Goal: Task Accomplishment & Management: Manage account settings

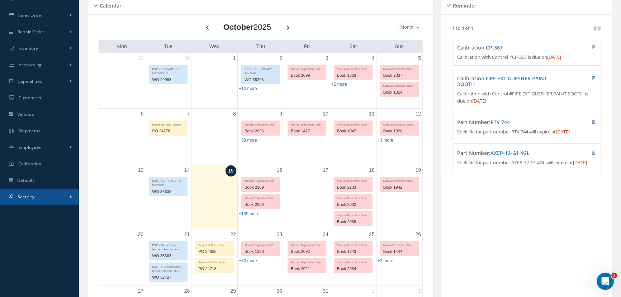
scroll to position [98, 0]
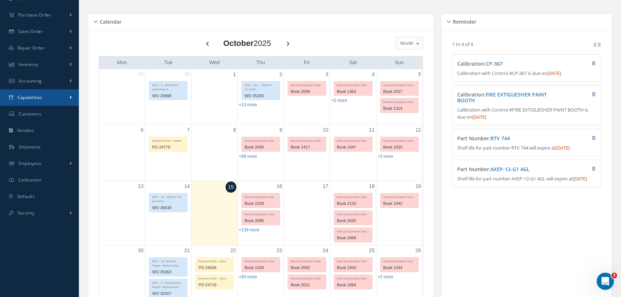
click at [32, 97] on span "Capabilities" at bounding box center [30, 97] width 25 height 6
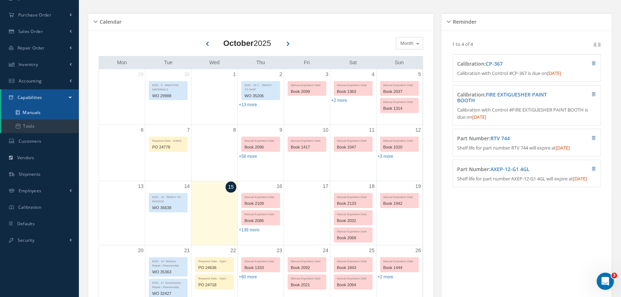
click at [33, 114] on link "Manuals" at bounding box center [39, 113] width 77 height 14
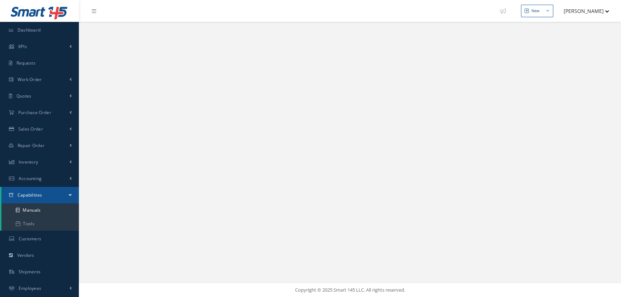
select select "25"
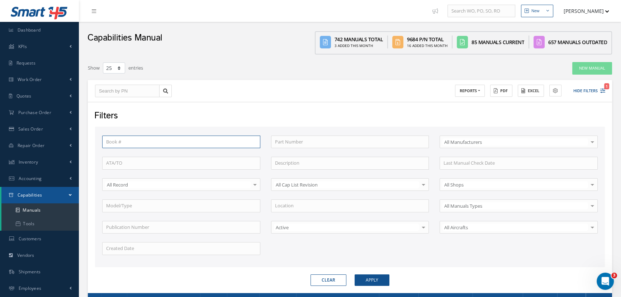
click at [120, 143] on input "text" at bounding box center [181, 142] width 158 height 13
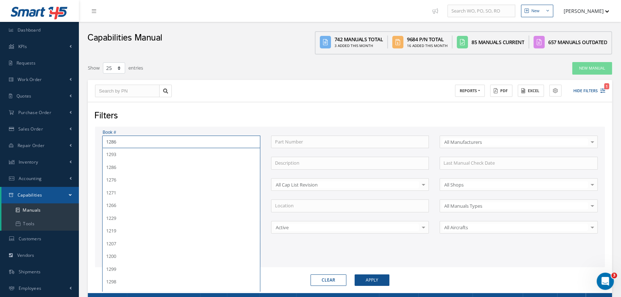
type input "1286"
click at [355, 274] on button "Apply" at bounding box center [372, 279] width 35 height 11
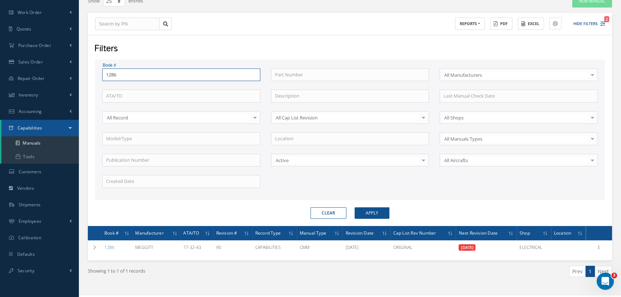
scroll to position [79, 0]
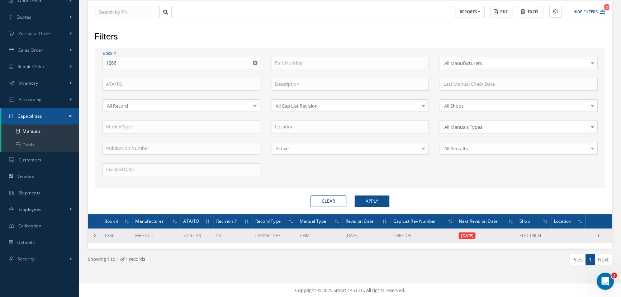
click at [109, 235] on link "1286" at bounding box center [109, 235] width 10 height 6
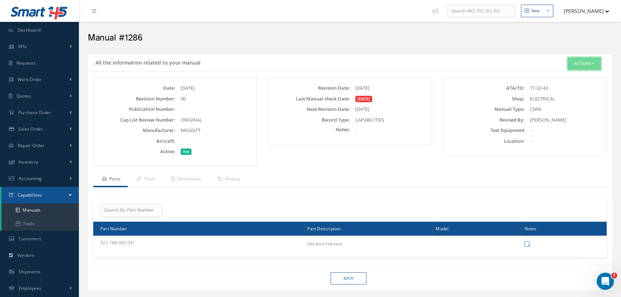
click at [581, 62] on button "Actions" at bounding box center [584, 63] width 33 height 13
click at [567, 76] on link "Edit" at bounding box center [572, 77] width 57 height 10
click at [578, 62] on button "Actions" at bounding box center [584, 63] width 33 height 13
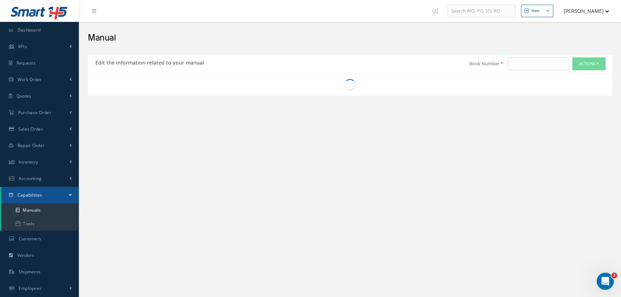
type input "1286"
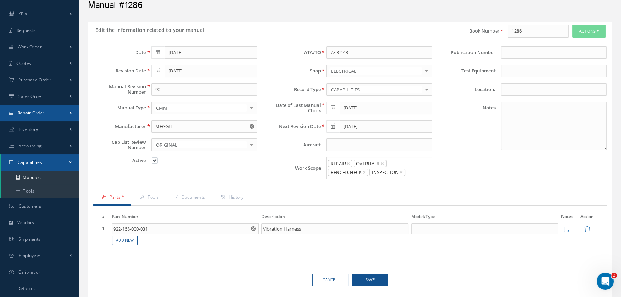
scroll to position [55, 0]
